Goal: Task Accomplishment & Management: Manage account settings

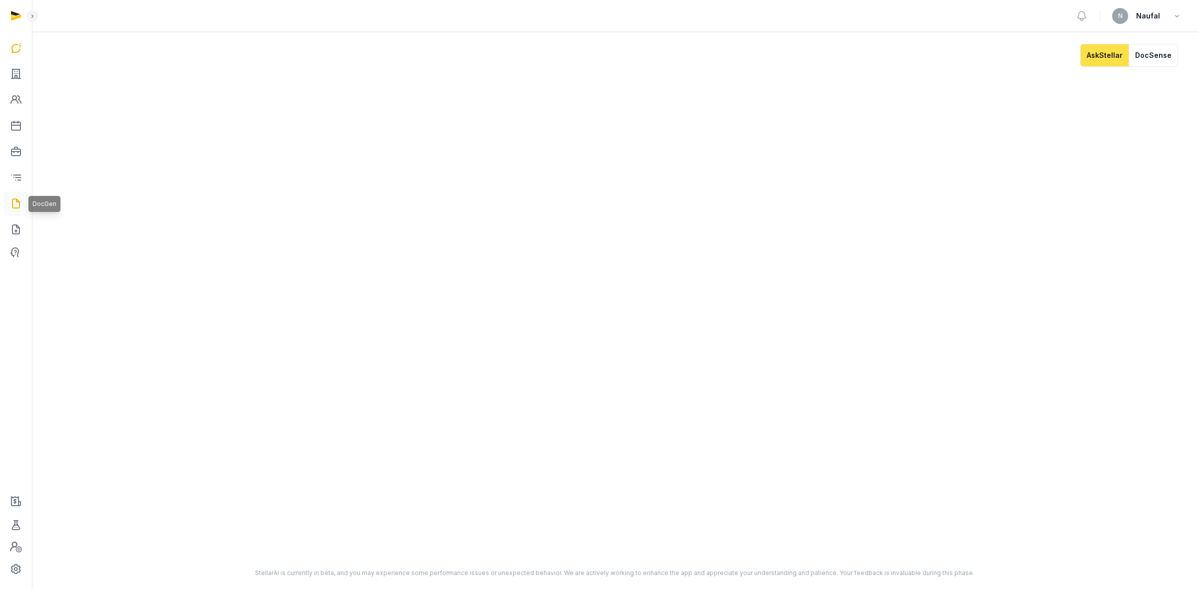
click at [15, 206] on icon at bounding box center [16, 204] width 12 height 16
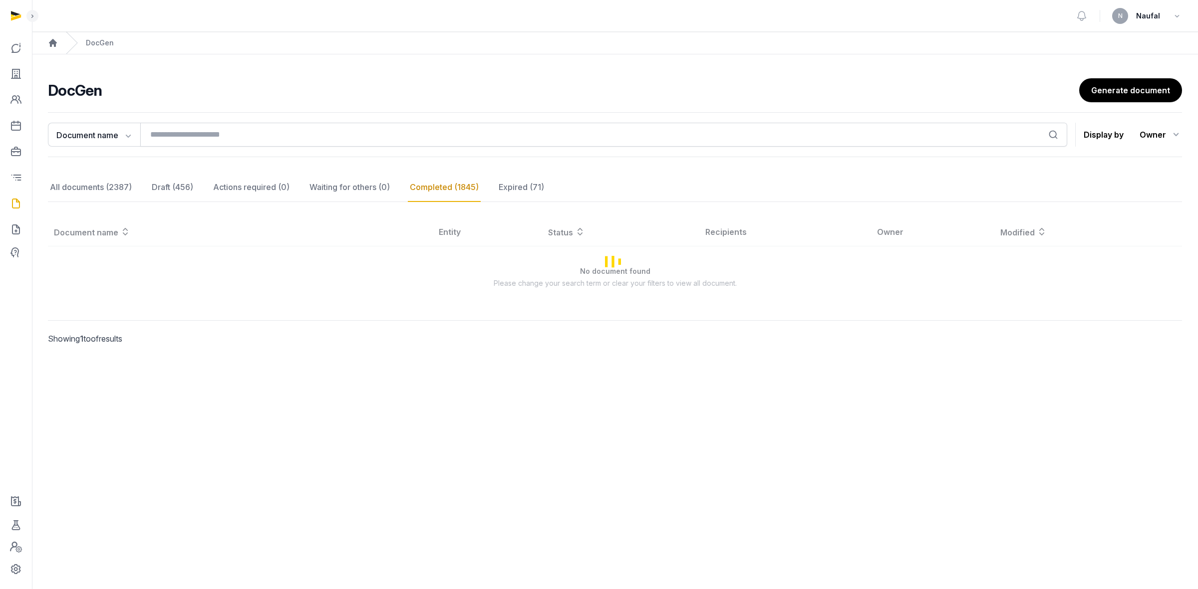
click at [204, 120] on div "Document name Document name Entity Recipient Search Display by Owner All member…" at bounding box center [615, 134] width 1134 height 45
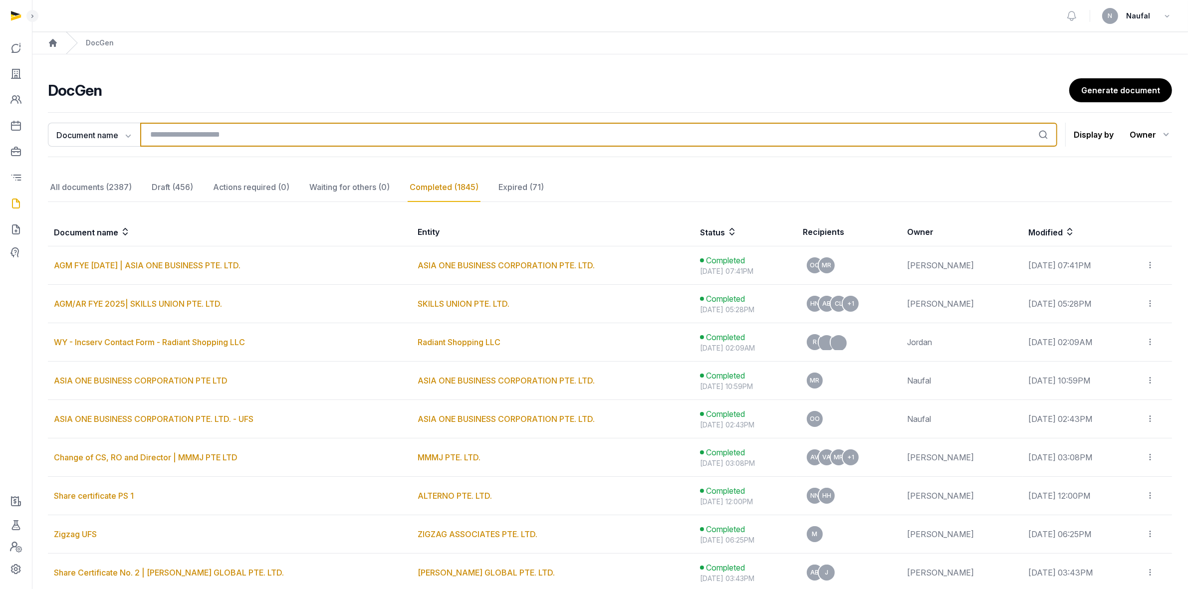
click at [205, 135] on input "search" at bounding box center [598, 135] width 917 height 24
type input "*****"
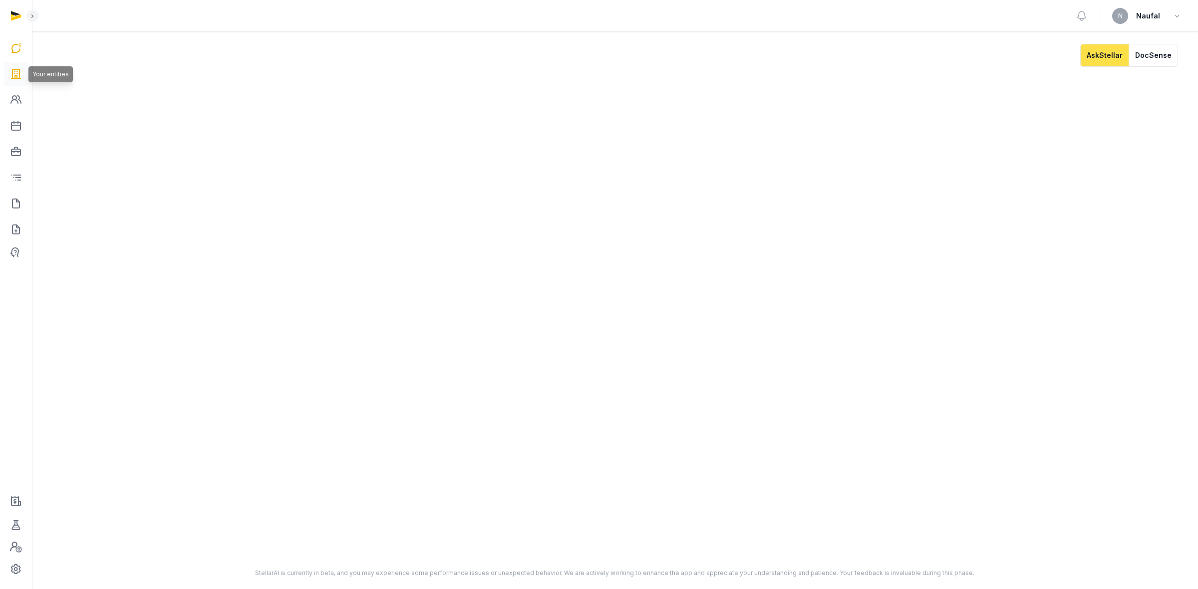
click at [11, 80] on icon at bounding box center [16, 74] width 12 height 16
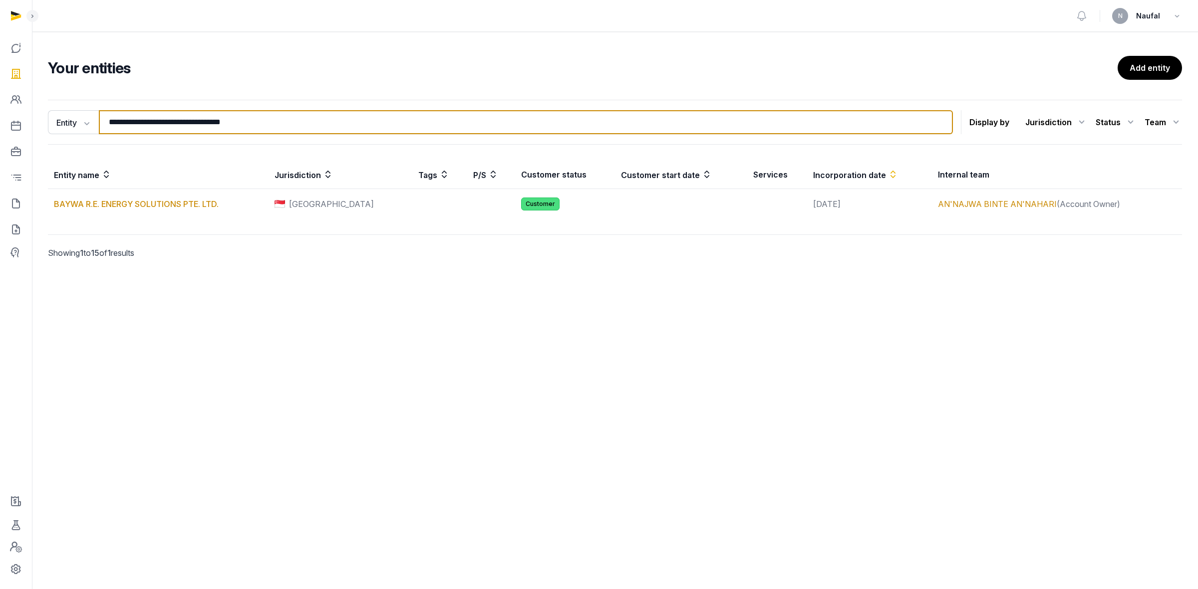
drag, startPoint x: 273, startPoint y: 122, endPoint x: 112, endPoint y: 115, distance: 160.9
click at [112, 115] on input "**********" at bounding box center [526, 122] width 854 height 24
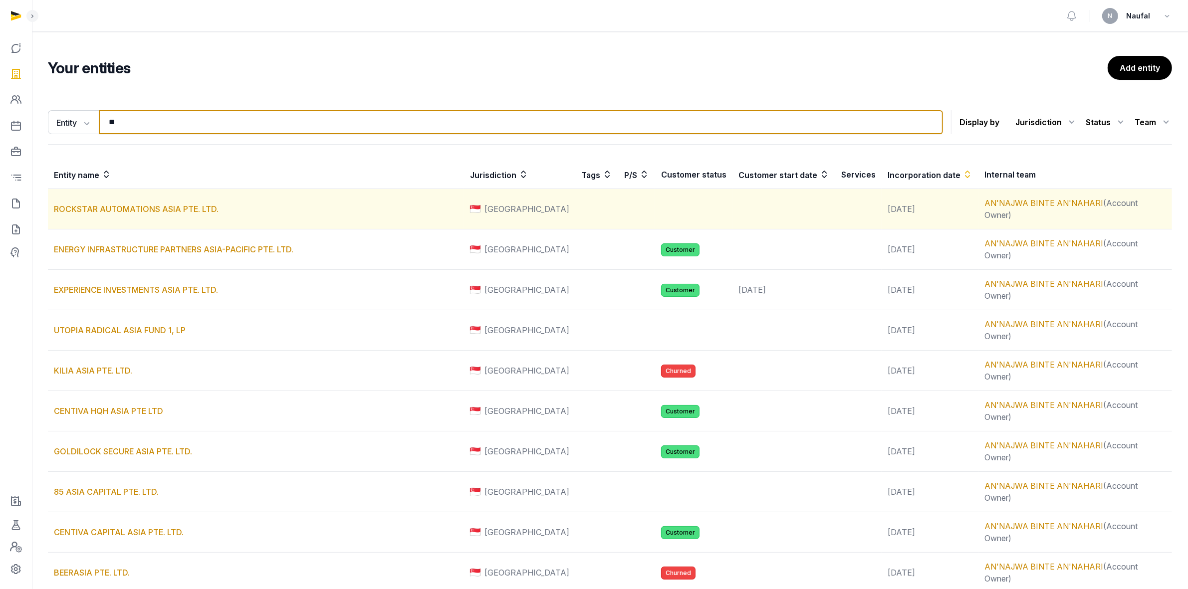
type input "*"
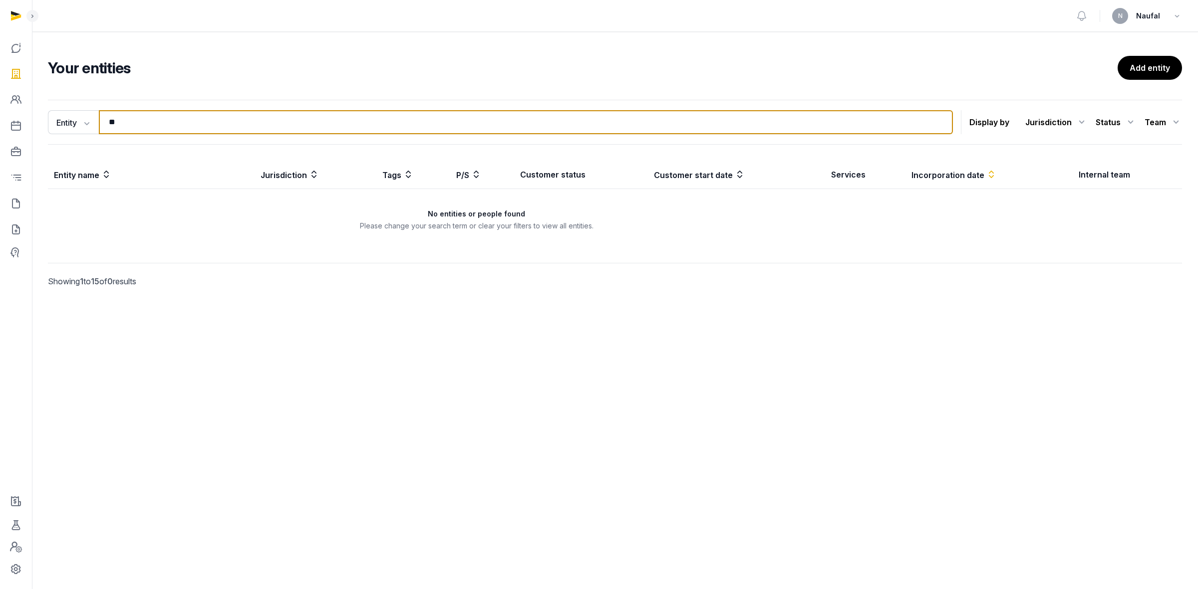
type input "*"
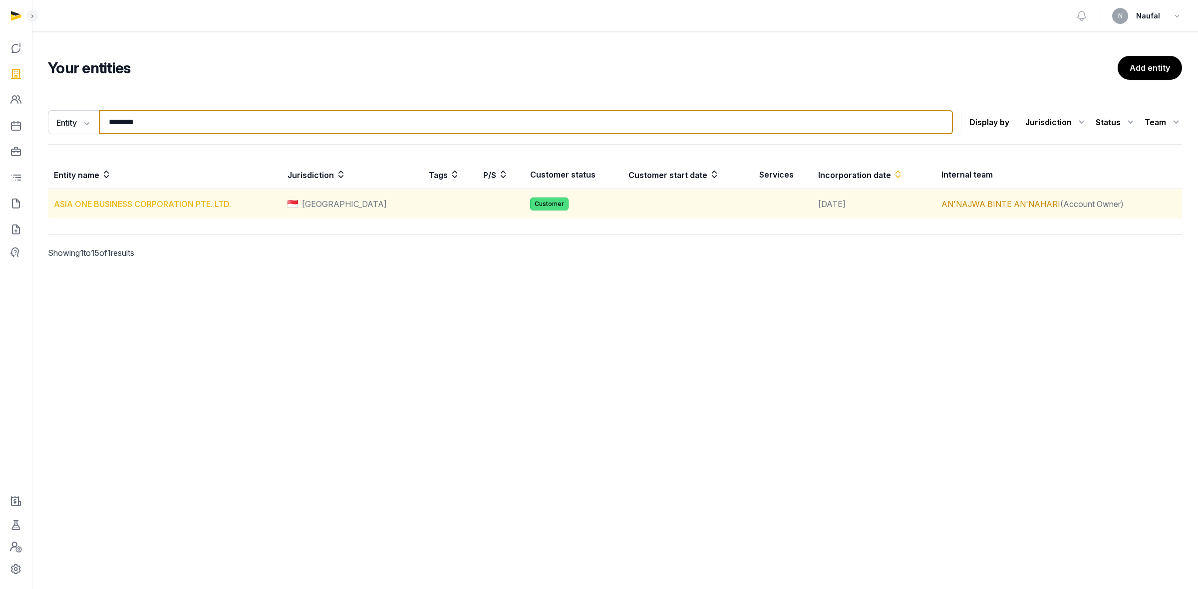
type input "********"
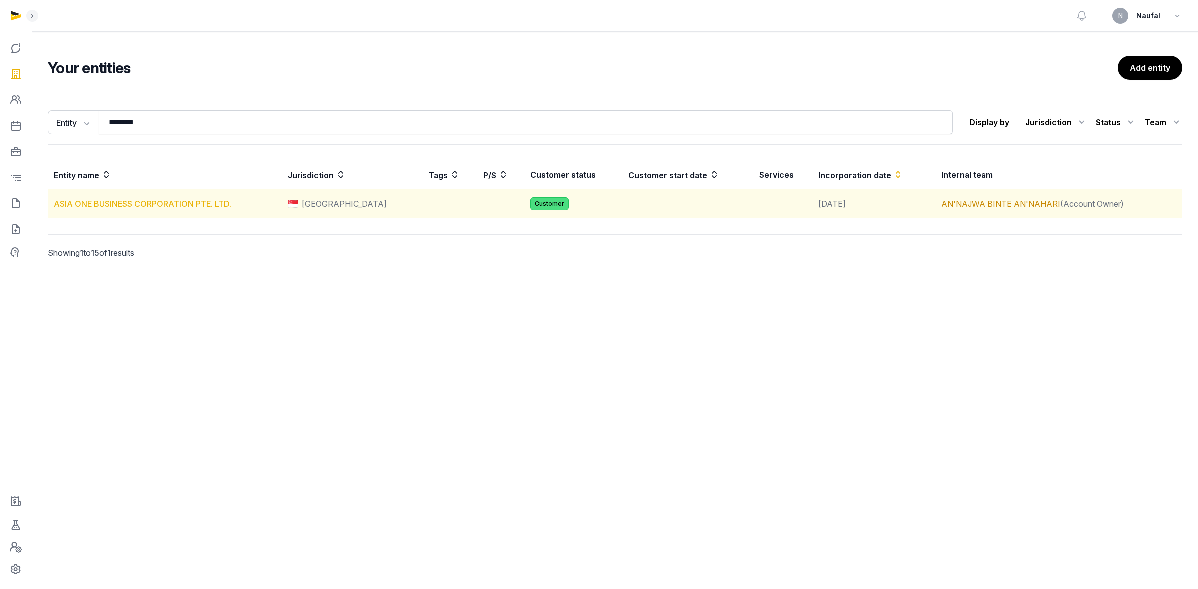
click at [151, 206] on link "ASIA ONE BUSINESS CORPORATION PTE. LTD." at bounding box center [142, 204] width 177 height 10
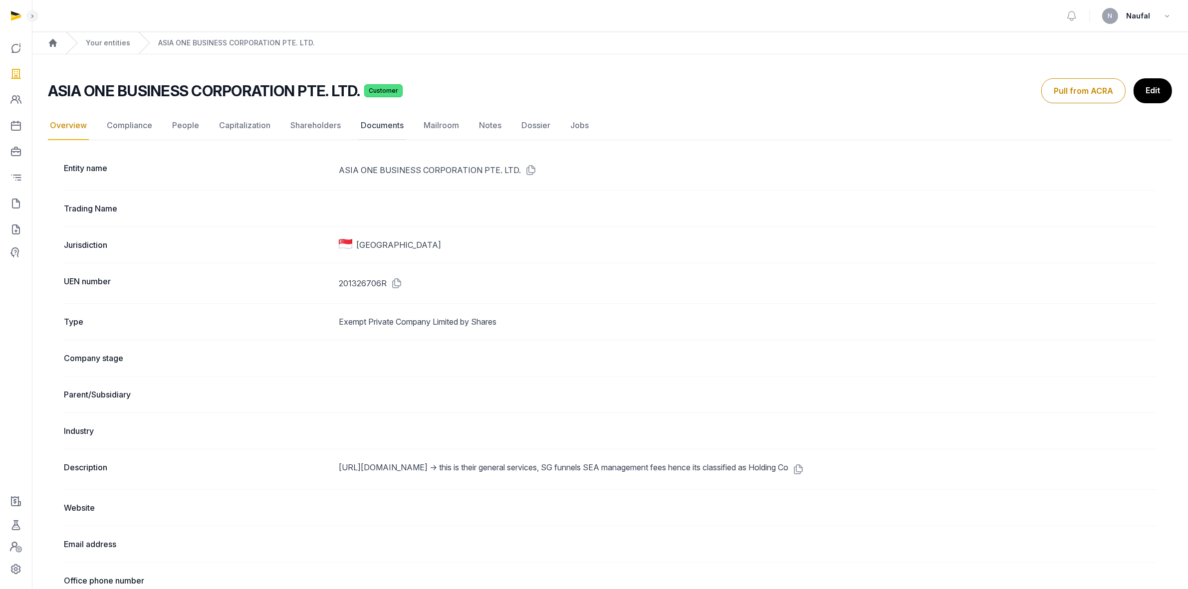
click at [377, 135] on link "Documents" at bounding box center [382, 125] width 47 height 29
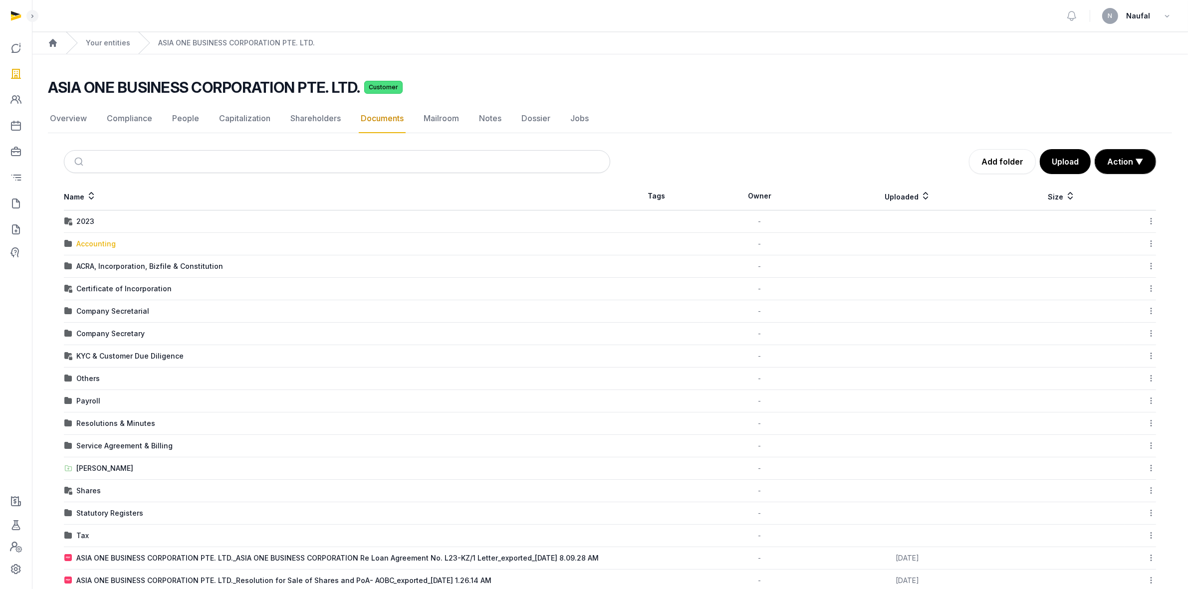
click at [96, 246] on div "Accounting" at bounding box center [95, 244] width 39 height 10
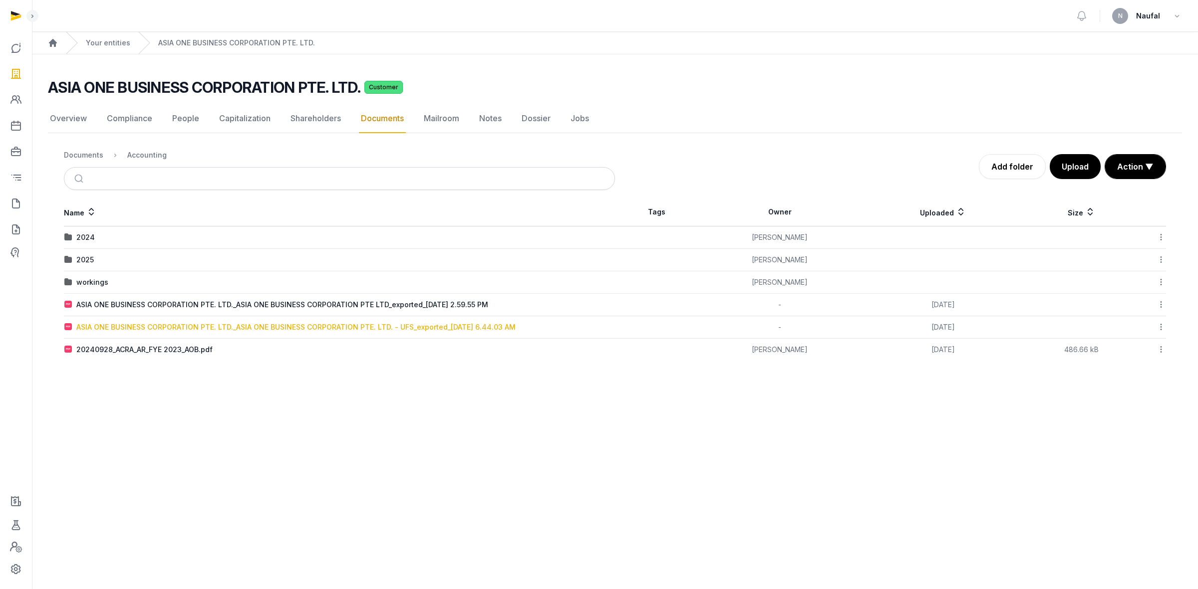
click at [370, 327] on div "ASIA ONE BUSINESS CORPORATION PTE. LTD._ASIA ONE BUSINESS CORPORATION PTE. LTD.…" at bounding box center [295, 327] width 439 height 10
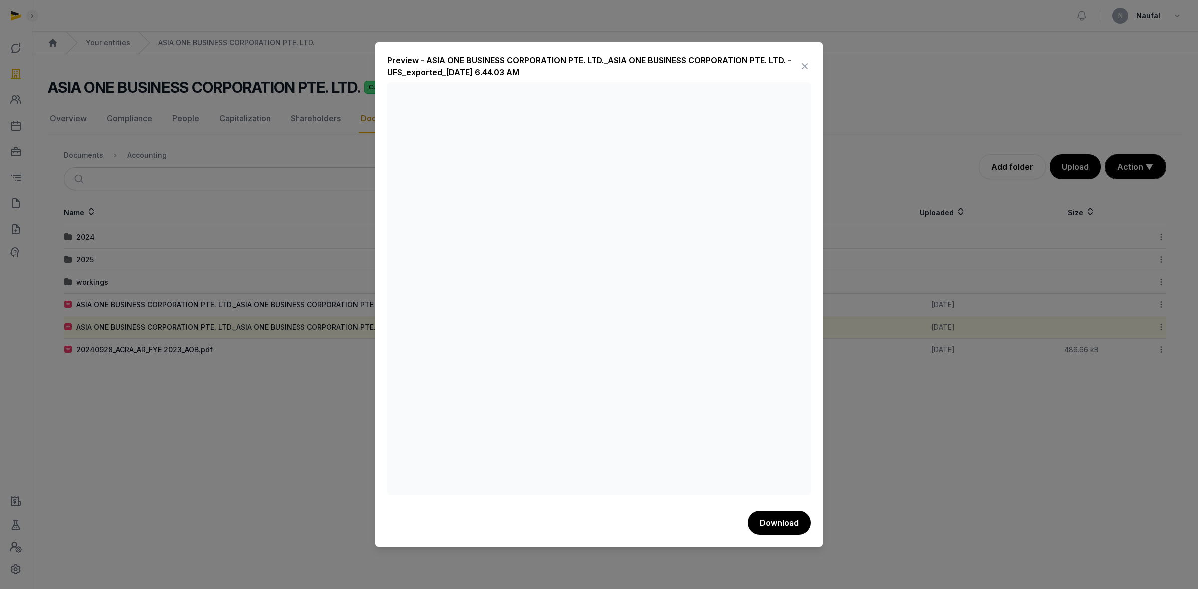
click at [802, 67] on icon at bounding box center [805, 66] width 12 height 16
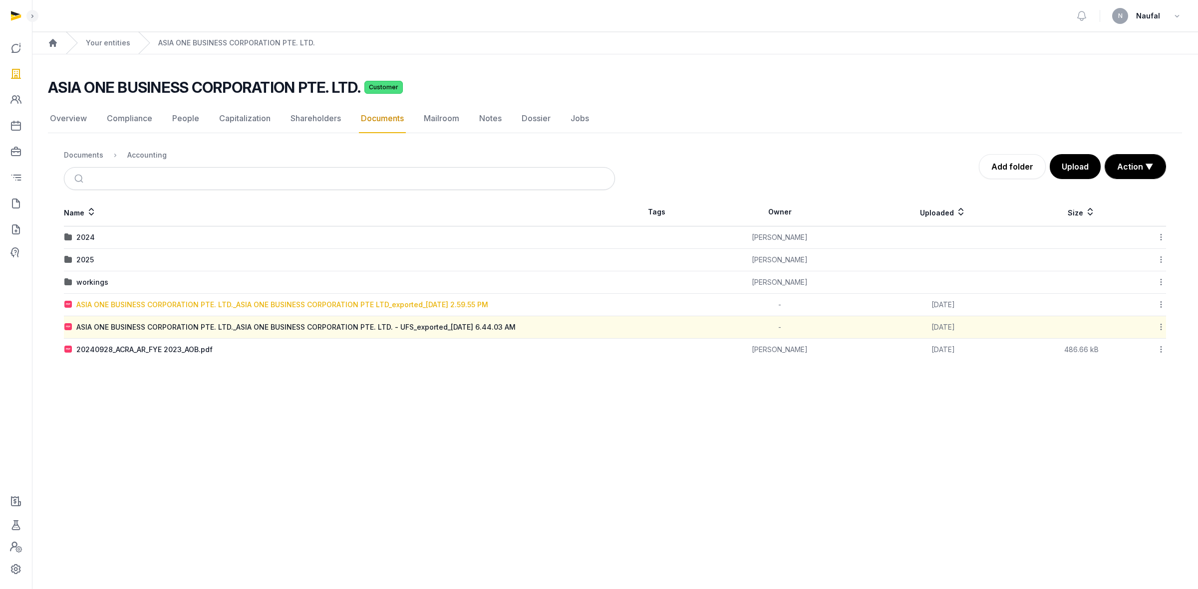
click at [447, 305] on div "ASIA ONE BUSINESS CORPORATION PTE. LTD._ASIA ONE BUSINESS CORPORATION PTE LTD_e…" at bounding box center [282, 305] width 412 height 10
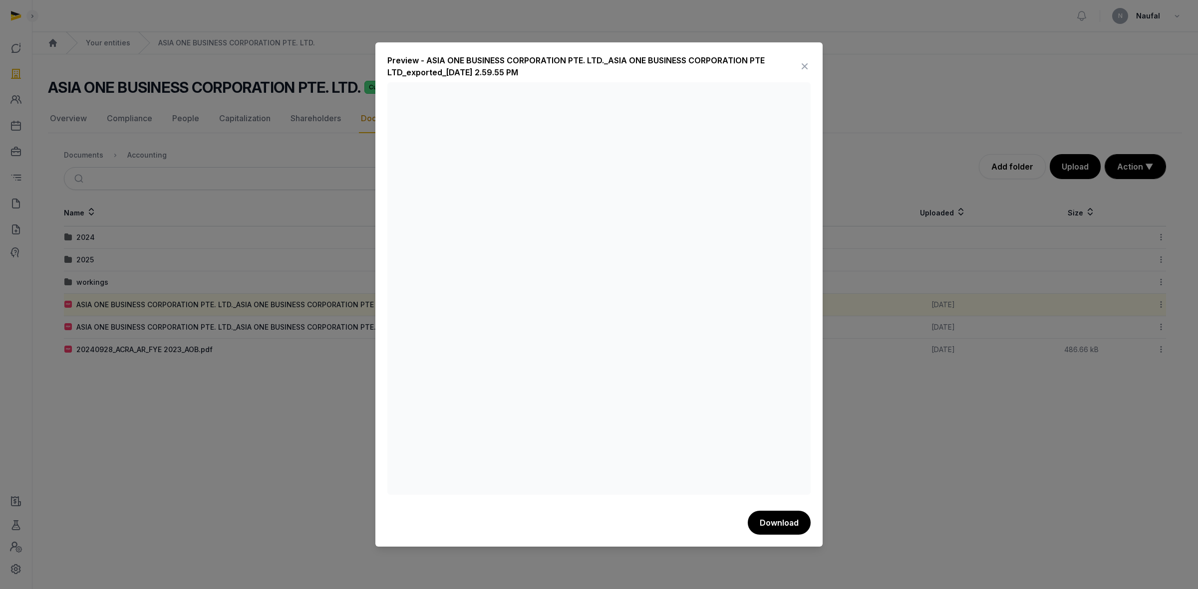
click at [802, 63] on icon at bounding box center [805, 66] width 12 height 16
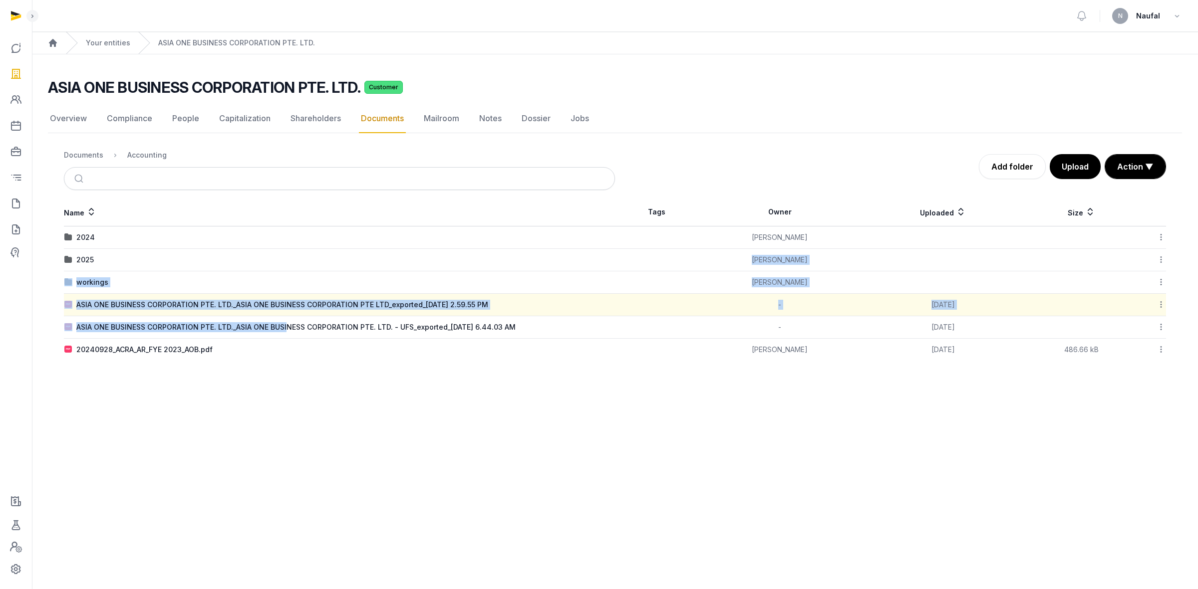
drag, startPoint x: 288, startPoint y: 326, endPoint x: 338, endPoint y: 261, distance: 81.6
click at [338, 261] on tbody "2024 Rathika Rajoo Download Folder Edit properties Change owner Copy link Move …" at bounding box center [615, 294] width 1102 height 135
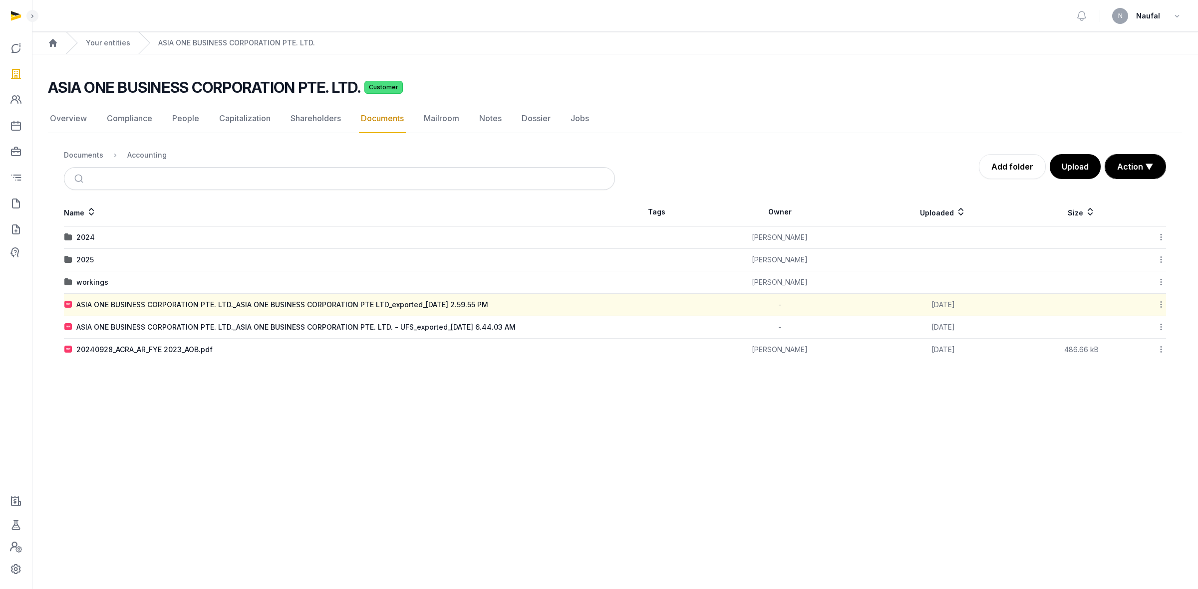
click at [741, 378] on main "ASIA ONE BUSINESS CORPORATION PTE. LTD. Customer Documents Overview Compliance …" at bounding box center [615, 217] width 1166 height 326
click at [1161, 328] on icon at bounding box center [1160, 327] width 9 height 10
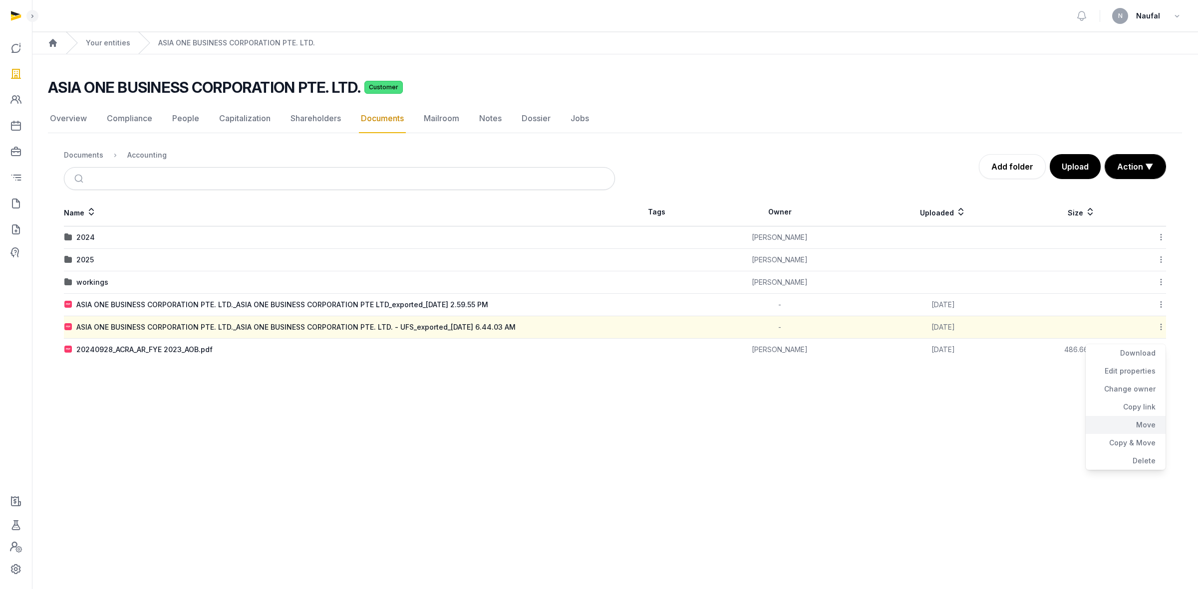
click at [1150, 424] on div "Move" at bounding box center [1126, 425] width 80 height 18
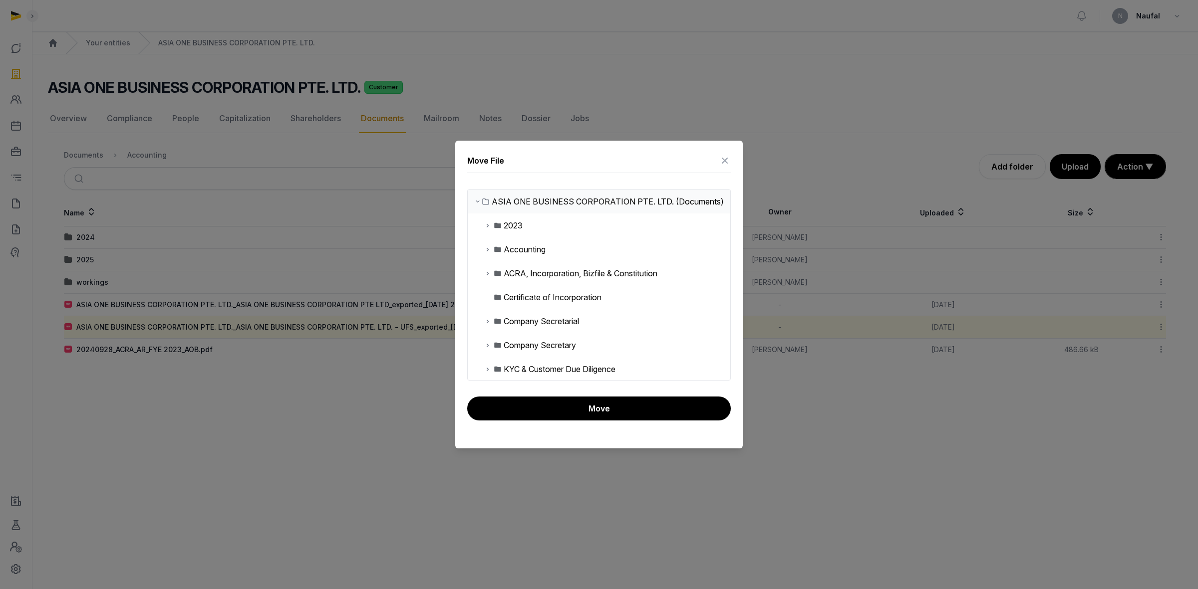
click at [531, 256] on div "Accounting" at bounding box center [525, 250] width 42 height 12
click at [516, 256] on div "Accounting" at bounding box center [525, 250] width 42 height 12
click at [495, 254] on img at bounding box center [498, 250] width 8 height 8
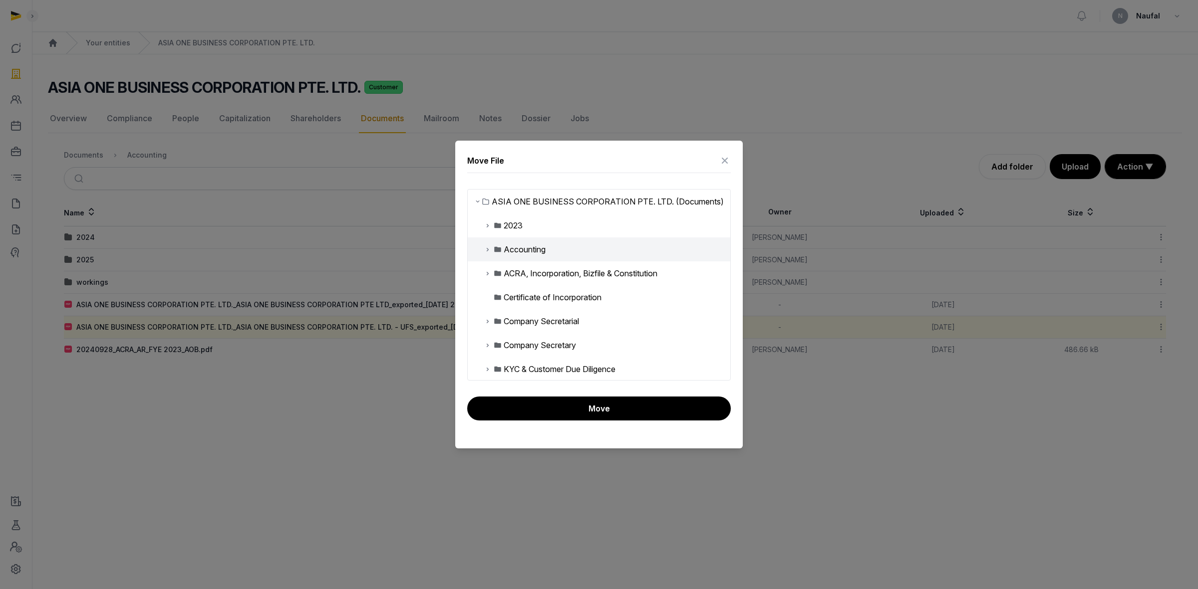
click at [531, 256] on div "Accounting" at bounding box center [525, 250] width 42 height 12
click at [724, 160] on icon at bounding box center [725, 161] width 12 height 16
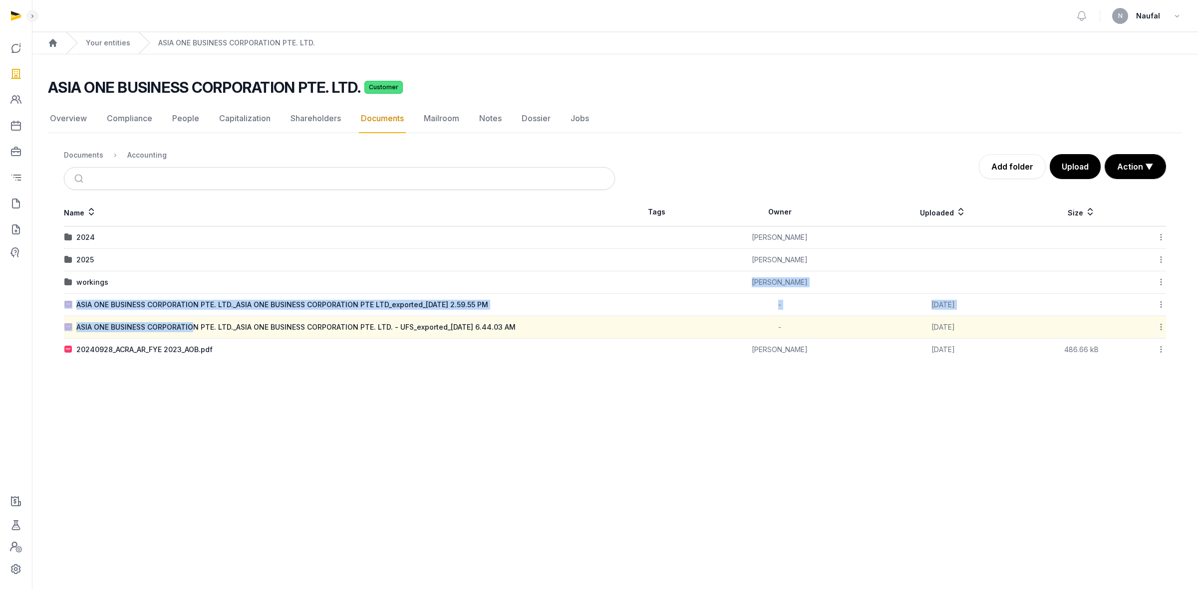
drag, startPoint x: 192, startPoint y: 329, endPoint x: 243, endPoint y: 284, distance: 67.9
click at [243, 284] on tbody "2024 Rathika Rajoo Download Folder Edit properties Change owner Copy link Move …" at bounding box center [615, 294] width 1102 height 135
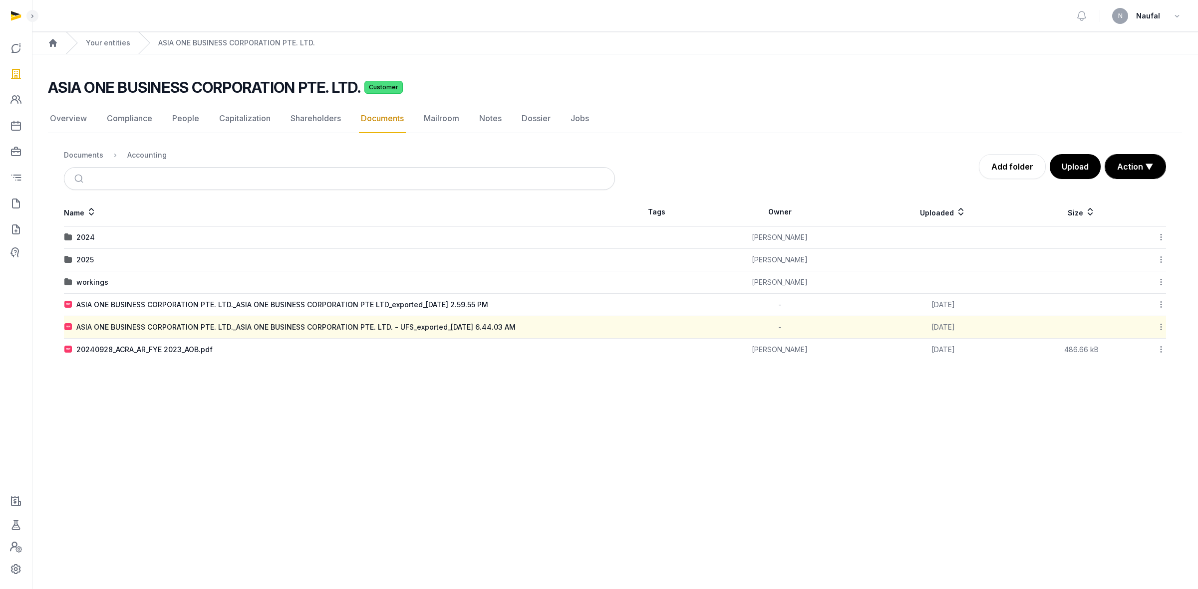
click at [1077, 388] on main "Open sidebar N Naufal Home Your entities ASIA ONE BUSINESS CORPORATION PTE. LTD…" at bounding box center [599, 294] width 1198 height 589
click at [1160, 326] on icon at bounding box center [1160, 327] width 9 height 10
drag, startPoint x: 350, startPoint y: 328, endPoint x: 475, endPoint y: 318, distance: 125.2
click at [475, 318] on td "ASIA ONE BUSINESS CORPORATION PTE. LTD._ASIA ONE BUSINESS CORPORATION PTE. LTD.…" at bounding box center [339, 327] width 551 height 22
click at [569, 385] on main "Open sidebar N Naufal Home Your entities ASIA ONE BUSINESS CORPORATION PTE. LTD…" at bounding box center [599, 294] width 1198 height 589
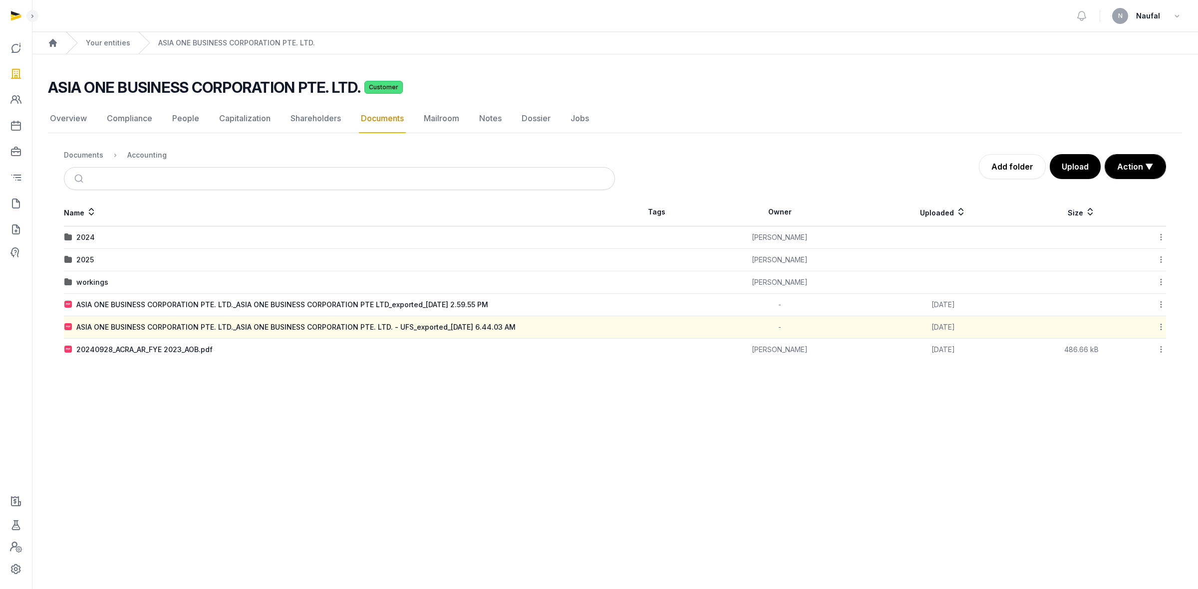
click at [1160, 328] on icon at bounding box center [1160, 327] width 9 height 10
click at [1155, 423] on div "Move" at bounding box center [1126, 425] width 80 height 18
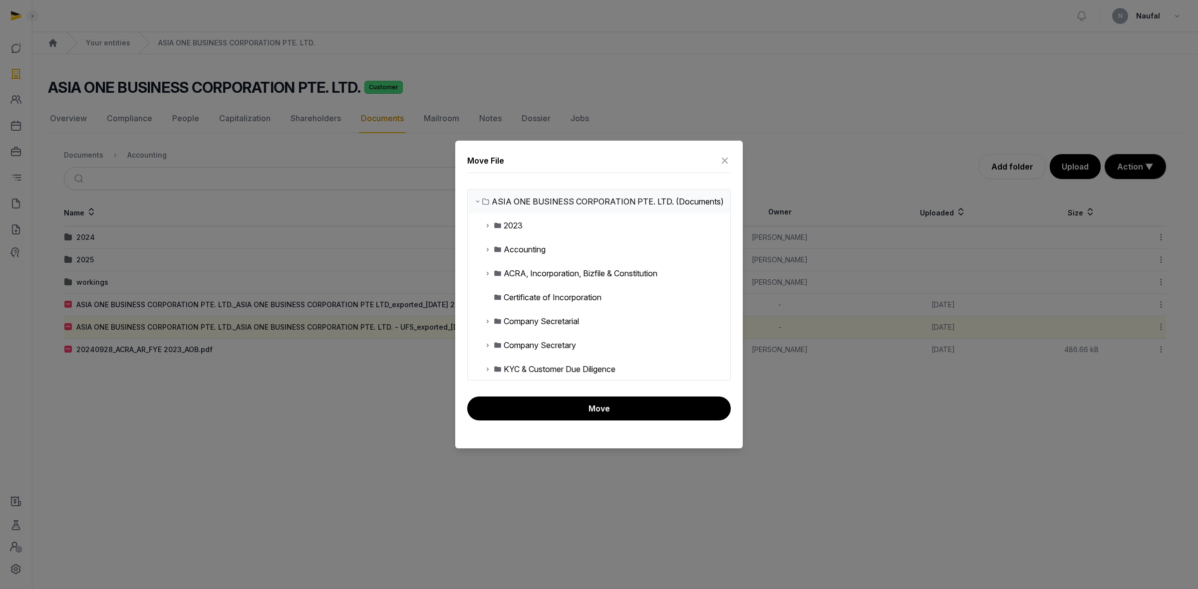
click at [486, 256] on icon at bounding box center [488, 250] width 8 height 12
click at [529, 303] on div "2025" at bounding box center [521, 297] width 18 height 12
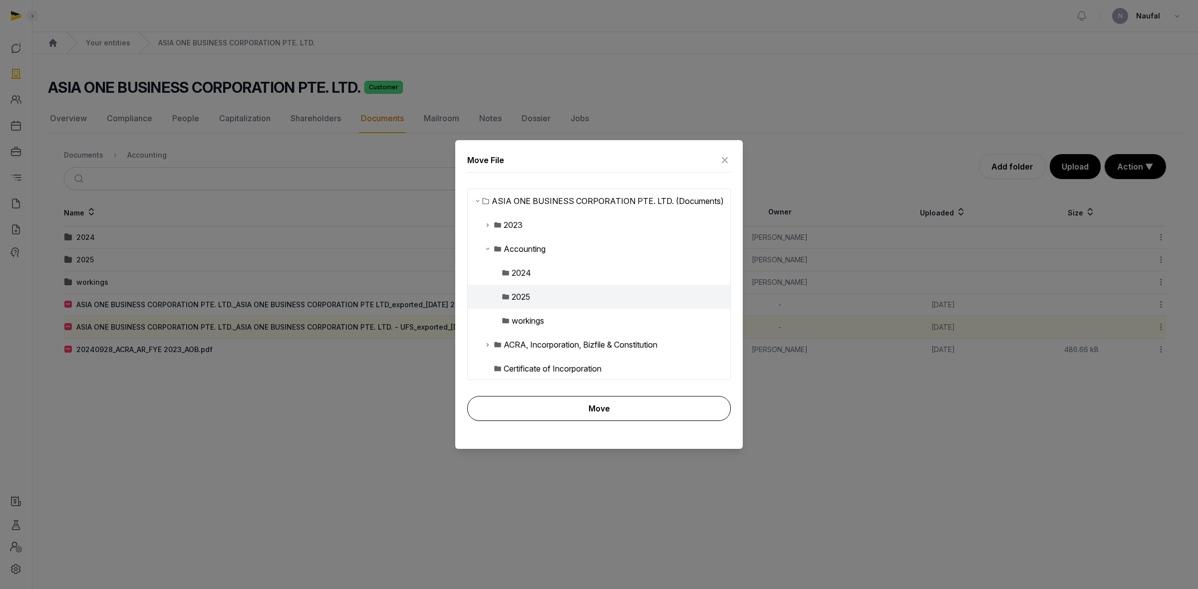
click at [585, 403] on button "Move" at bounding box center [599, 408] width 264 height 25
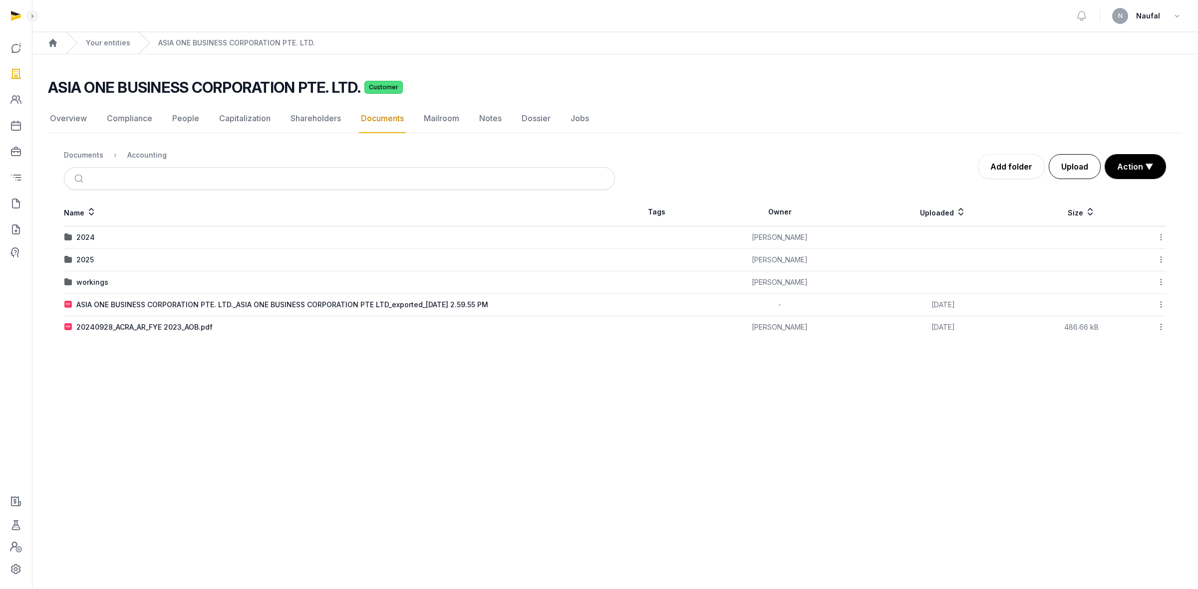
click at [1072, 171] on button "Upload" at bounding box center [1075, 166] width 52 height 25
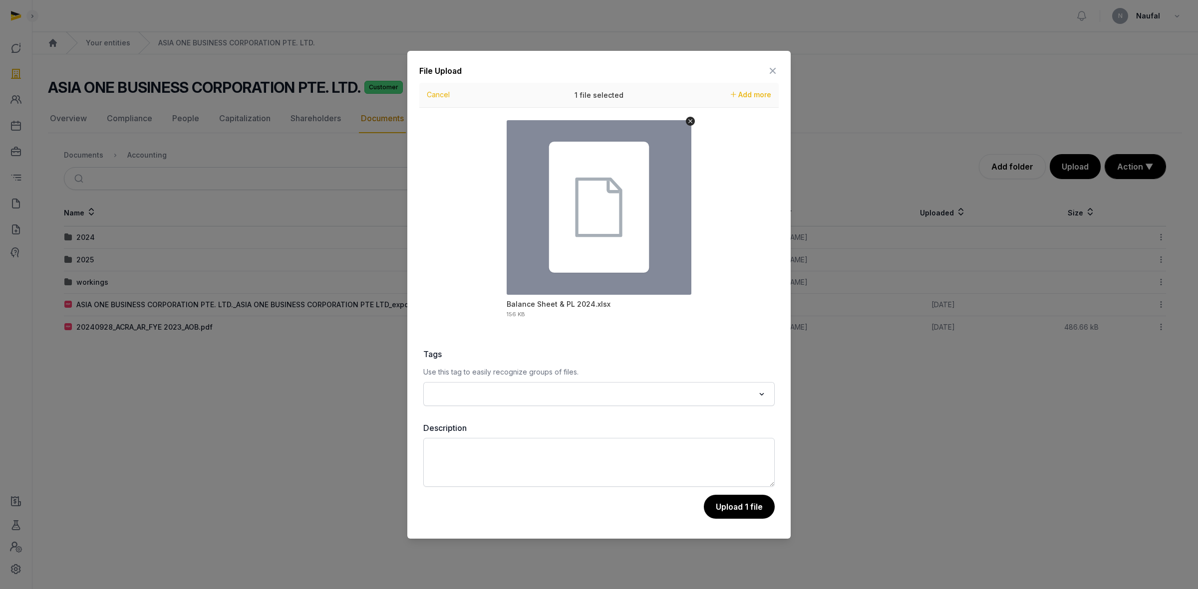
click at [939, 387] on div at bounding box center [599, 294] width 1198 height 589
click at [760, 501] on button "Upload 1 file" at bounding box center [739, 507] width 72 height 25
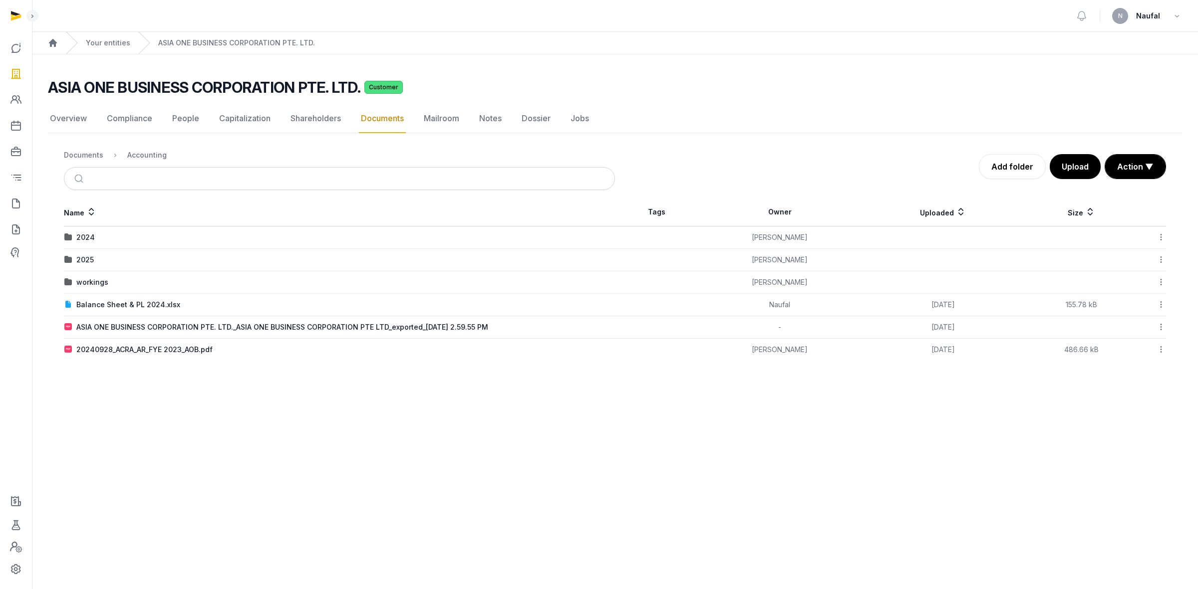
click at [1161, 328] on icon at bounding box center [1160, 327] width 9 height 10
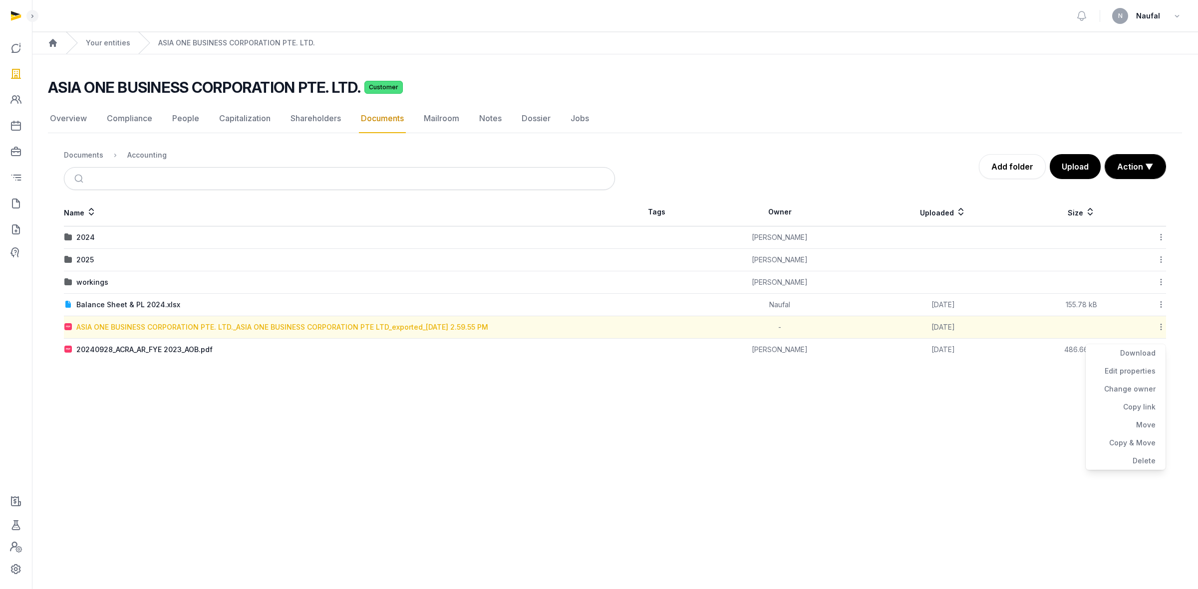
click at [363, 330] on div "ASIA ONE BUSINESS CORPORATION PTE. LTD._ASIA ONE BUSINESS CORPORATION PTE LTD_e…" at bounding box center [282, 327] width 412 height 10
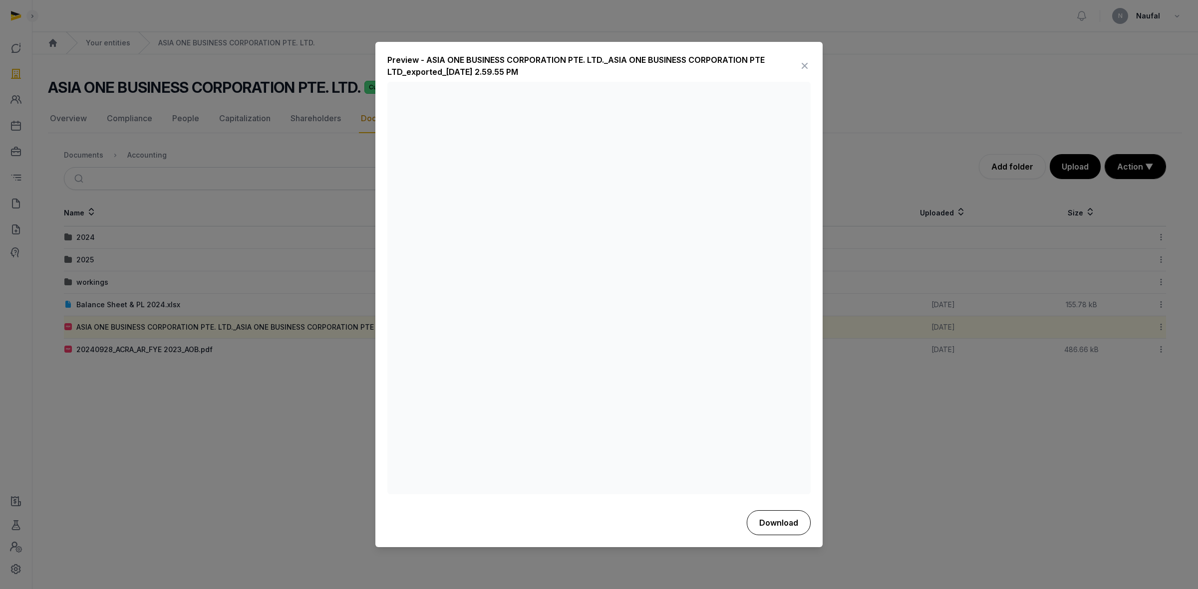
click at [787, 532] on button "Download" at bounding box center [779, 523] width 64 height 25
click at [804, 65] on icon at bounding box center [805, 66] width 12 height 16
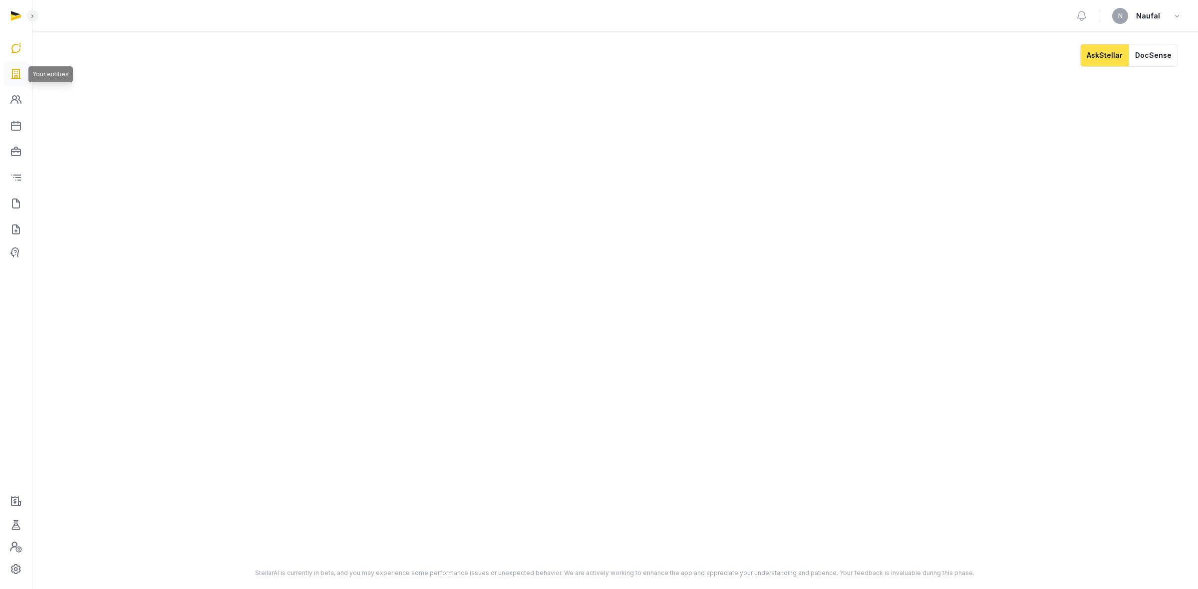
click at [23, 74] on link at bounding box center [16, 74] width 24 height 24
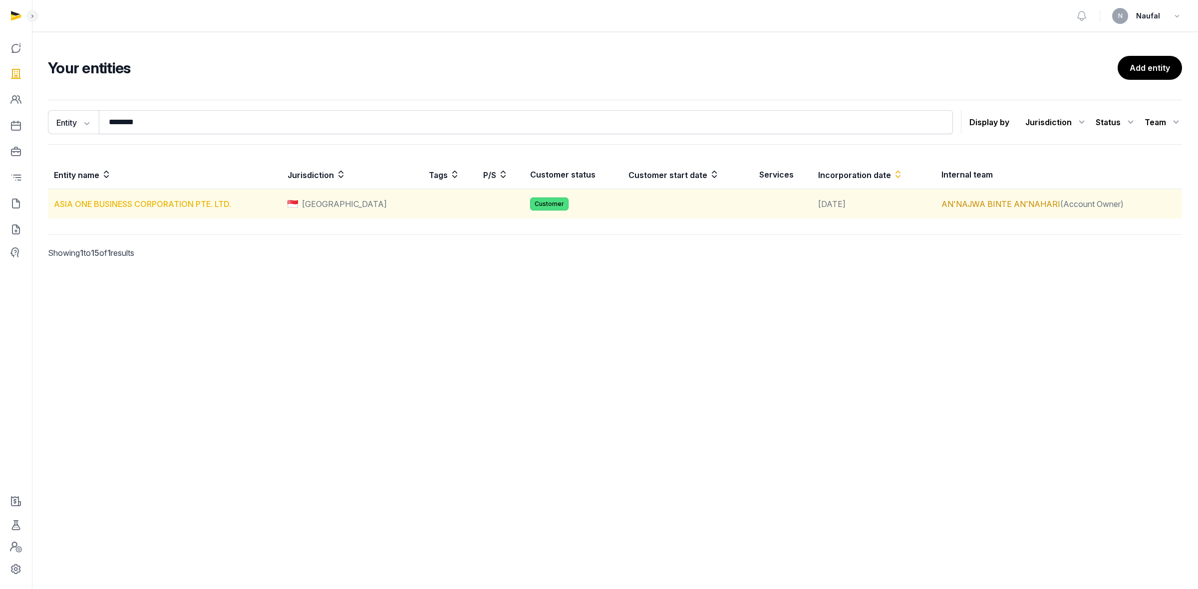
click at [192, 206] on link "ASIA ONE BUSINESS CORPORATION PTE. LTD." at bounding box center [142, 204] width 177 height 10
